Goal: Use online tool/utility: Utilize a website feature to perform a specific function

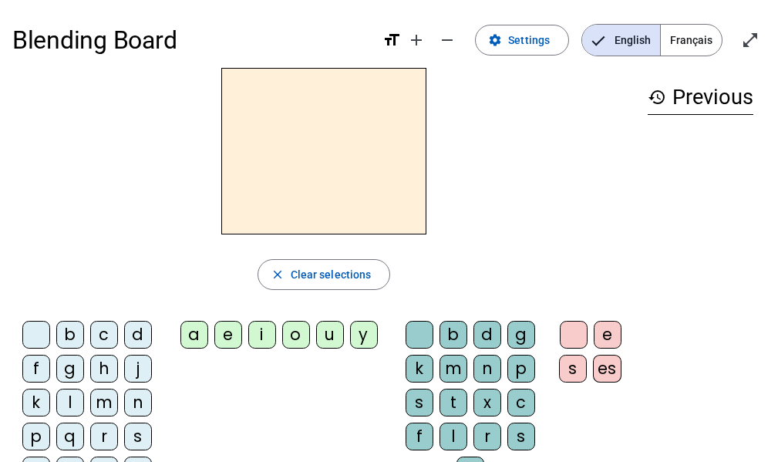
drag, startPoint x: 721, startPoint y: 1, endPoint x: 606, endPoint y: 200, distance: 229.5
click at [607, 200] on div at bounding box center [323, 151] width 623 height 167
drag, startPoint x: 694, startPoint y: 4, endPoint x: 652, endPoint y: 195, distance: 195.8
click at [656, 191] on div "history Previous" at bounding box center [701, 287] width 130 height 438
click at [72, 425] on div "q" at bounding box center [70, 437] width 28 height 28
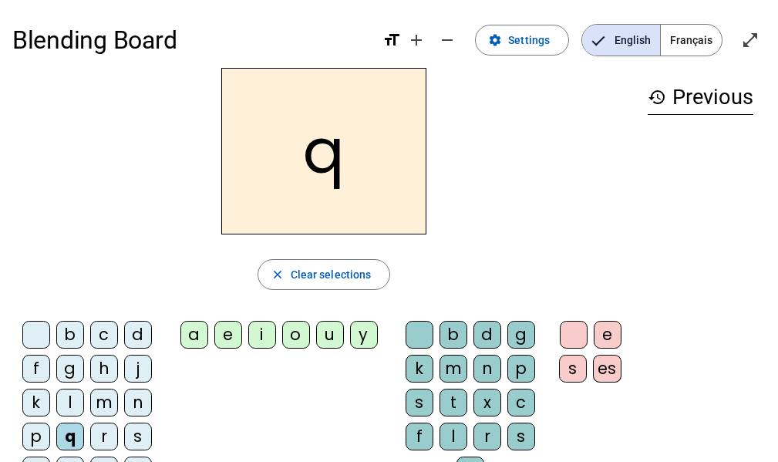
click at [68, 427] on div "q" at bounding box center [70, 437] width 28 height 28
click at [71, 405] on div "l" at bounding box center [70, 403] width 28 height 28
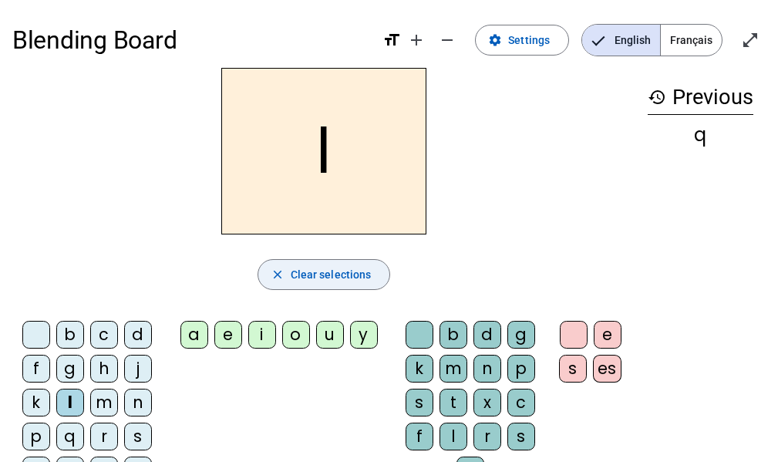
click at [272, 259] on span "button" at bounding box center [324, 274] width 132 height 37
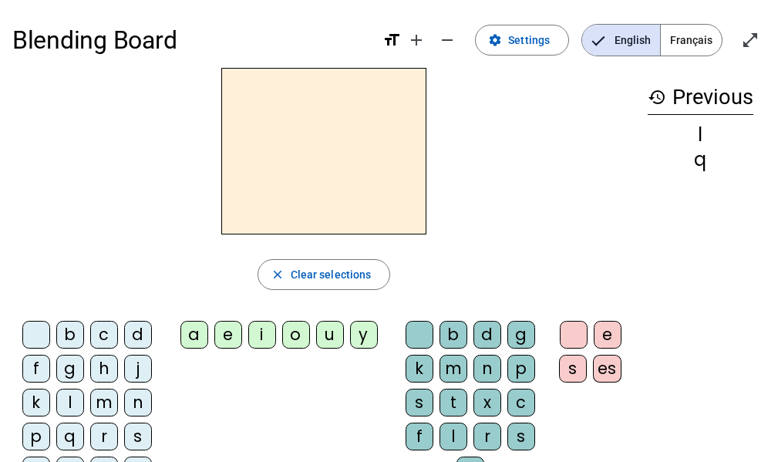
click at [191, 323] on div "a" at bounding box center [195, 335] width 28 height 28
click at [72, 397] on div "l" at bounding box center [70, 403] width 28 height 28
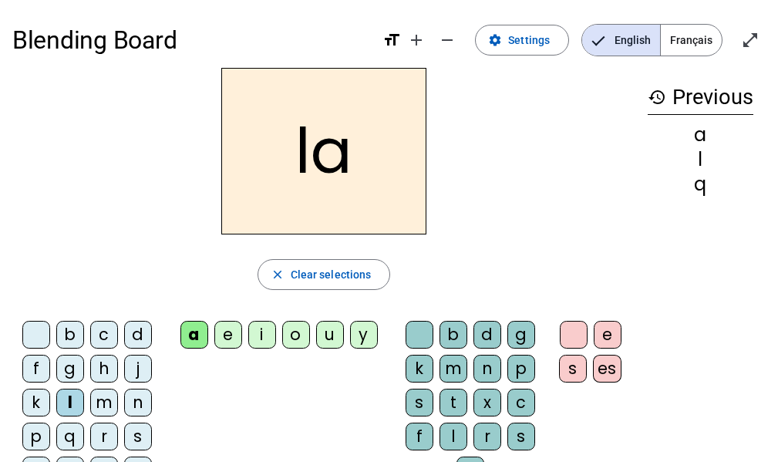
click at [275, 256] on span "button" at bounding box center [324, 274] width 132 height 37
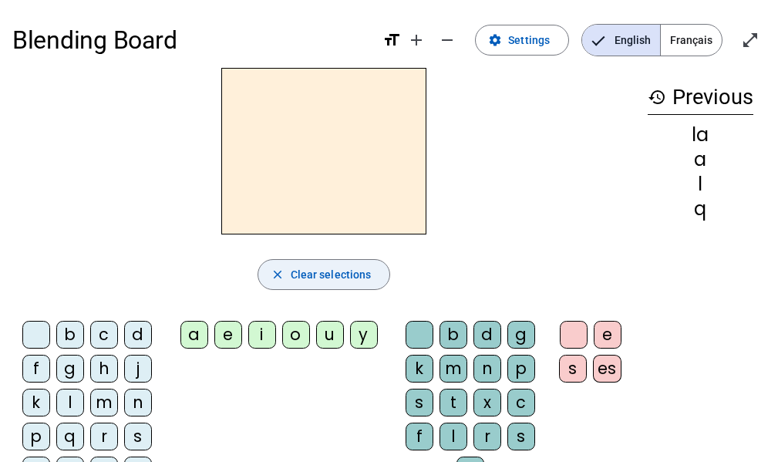
click at [69, 400] on div "l" at bounding box center [70, 403] width 28 height 28
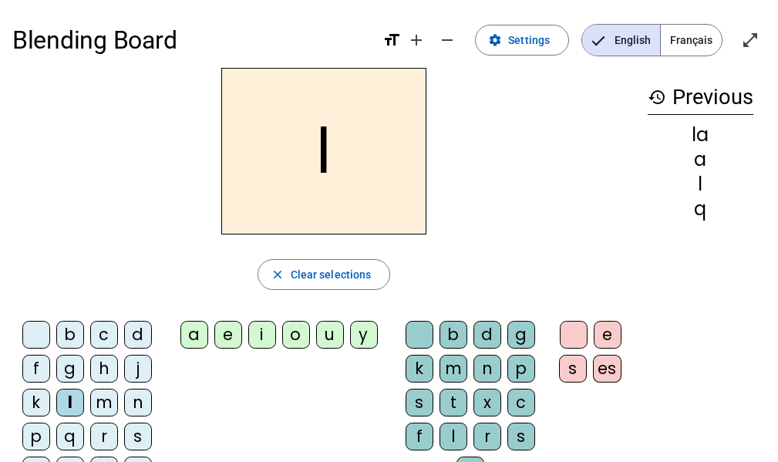
click at [188, 321] on div "a" at bounding box center [195, 335] width 28 height 28
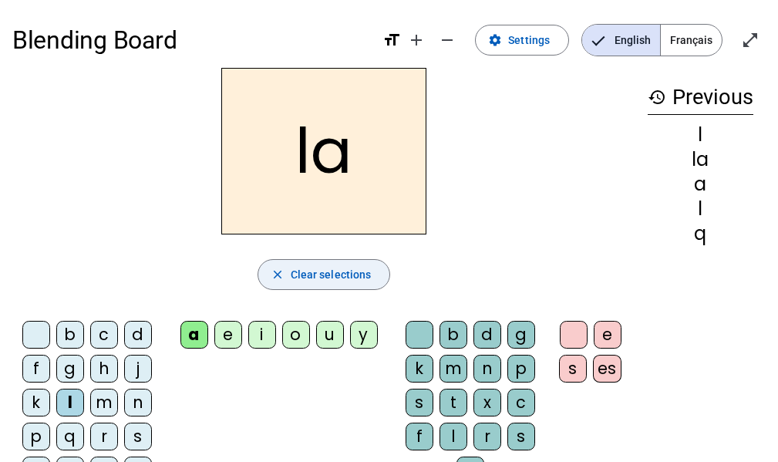
click at [272, 258] on span "button" at bounding box center [324, 274] width 132 height 37
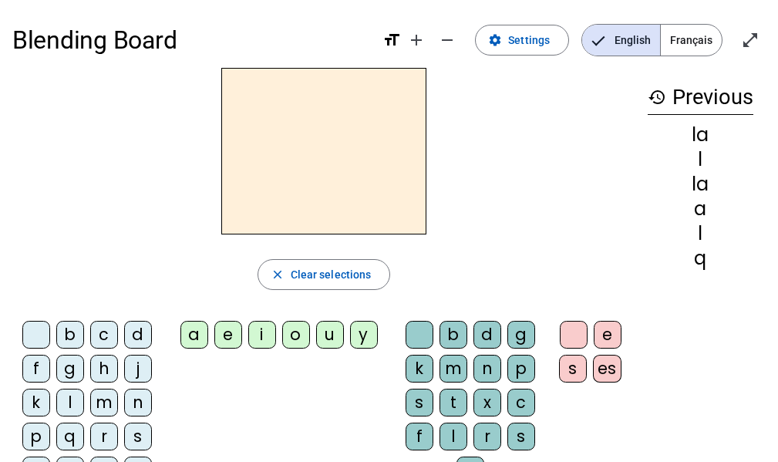
click at [194, 322] on div "a" at bounding box center [195, 335] width 28 height 28
click at [62, 403] on div "l" at bounding box center [70, 403] width 28 height 28
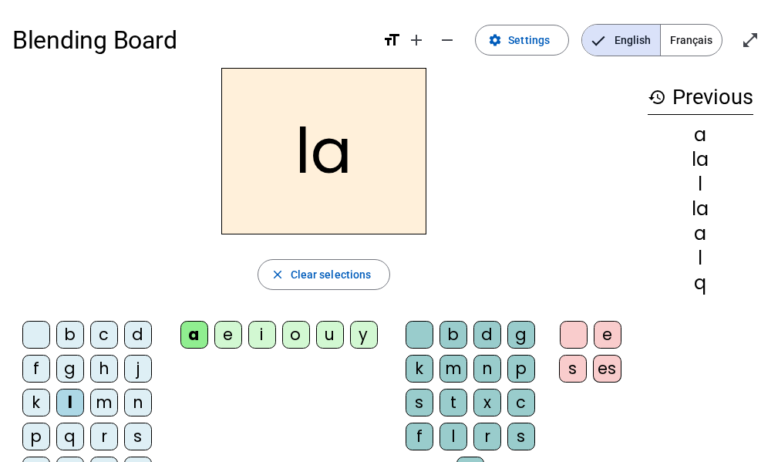
click at [298, 154] on h2 "la" at bounding box center [323, 151] width 205 height 167
